Goal: Transaction & Acquisition: Purchase product/service

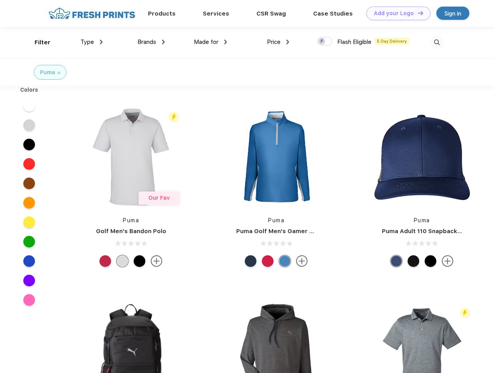
click at [396, 13] on link "Add your Logo Design Tool" at bounding box center [398, 14] width 64 height 14
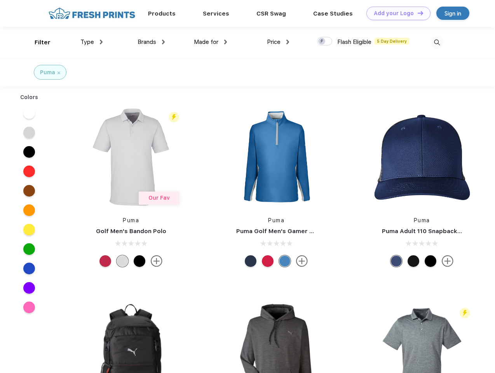
click at [0, 0] on div "Design Tool" at bounding box center [0, 0] width 0 height 0
click at [417, 13] on link "Add your Logo Design Tool" at bounding box center [398, 14] width 64 height 14
click at [37, 42] on div "Filter" at bounding box center [43, 42] width 16 height 9
click at [92, 42] on span "Type" at bounding box center [87, 41] width 14 height 7
click at [151, 42] on span "Brands" at bounding box center [147, 41] width 19 height 7
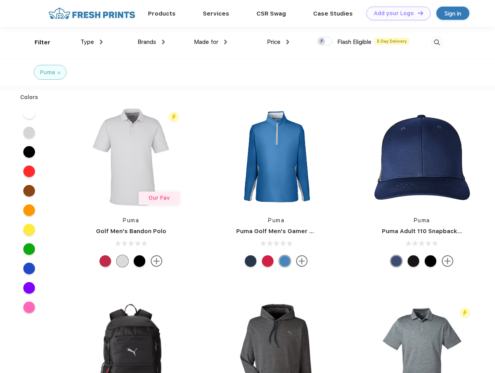
click at [211, 42] on span "Made for" at bounding box center [206, 41] width 24 height 7
click at [278, 42] on span "Price" at bounding box center [274, 41] width 14 height 7
click at [325, 42] on div at bounding box center [324, 41] width 15 height 9
click at [322, 42] on input "checkbox" at bounding box center [319, 39] width 5 height 5
click at [437, 42] on img at bounding box center [437, 42] width 13 height 13
